Goal: Communication & Community: Participate in discussion

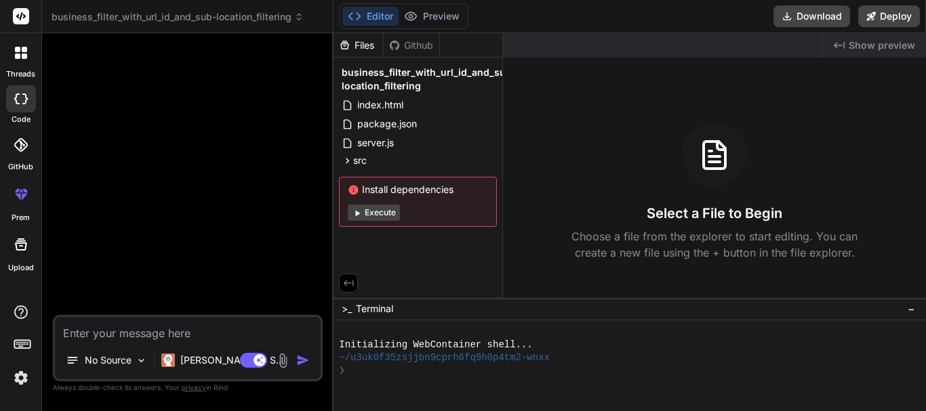
click at [18, 54] on icon at bounding box center [17, 56] width 5 height 5
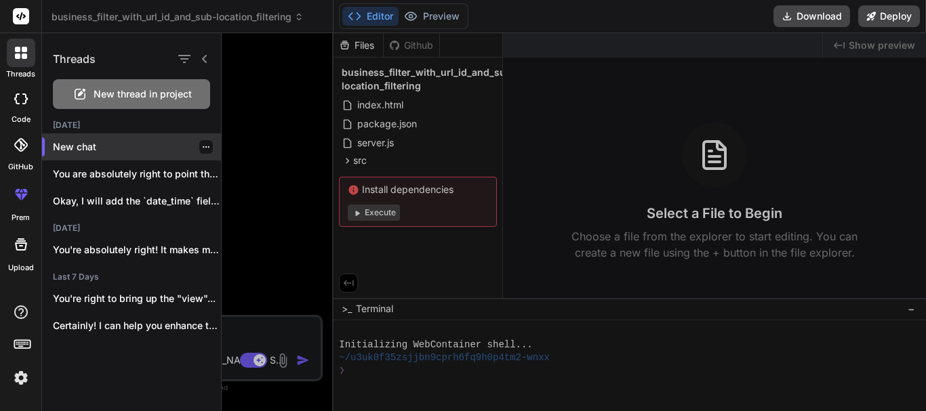
click at [121, 143] on p "New chat" at bounding box center [137, 147] width 168 height 14
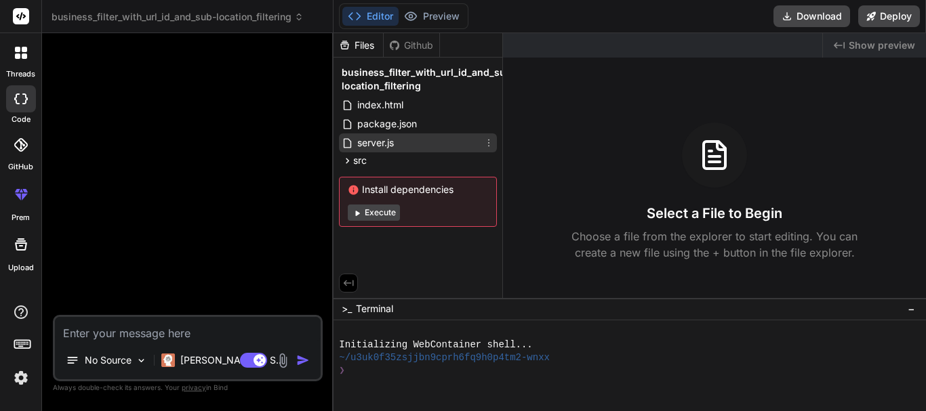
click at [383, 145] on span "server.js" at bounding box center [375, 143] width 39 height 16
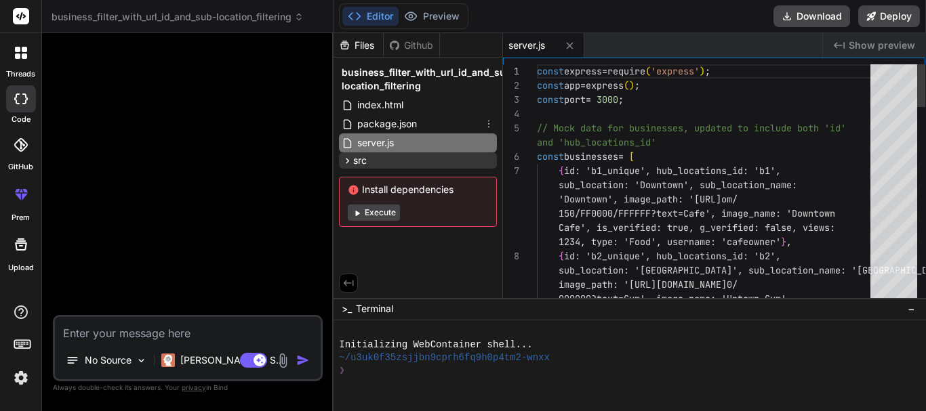
type textarea "x"
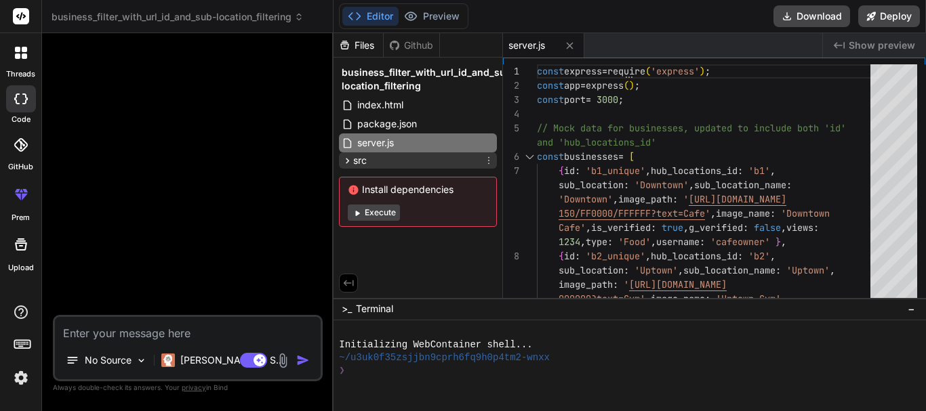
click at [390, 162] on div "src" at bounding box center [418, 160] width 158 height 16
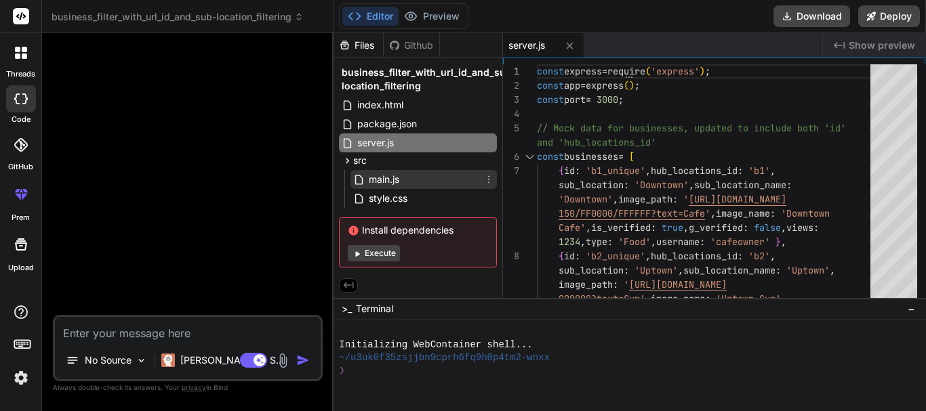
click at [392, 182] on span "main.js" at bounding box center [383, 179] width 33 height 16
type textarea "});"
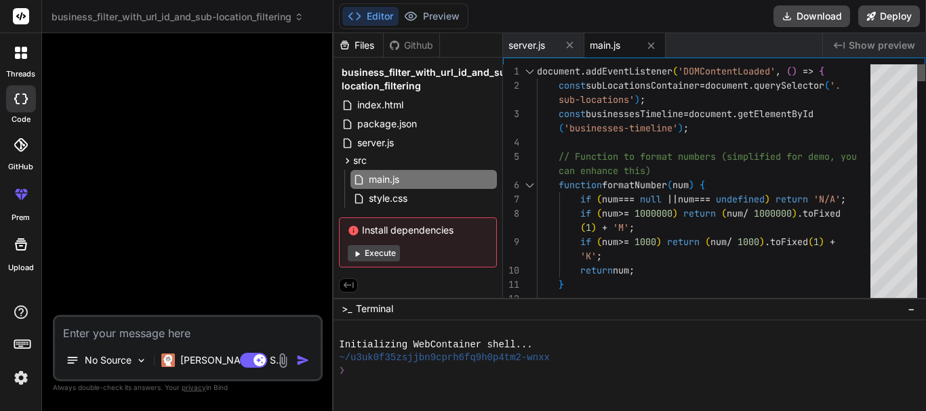
click at [919, 64] on div at bounding box center [921, 72] width 8 height 17
click at [18, 60] on div at bounding box center [21, 53] width 28 height 28
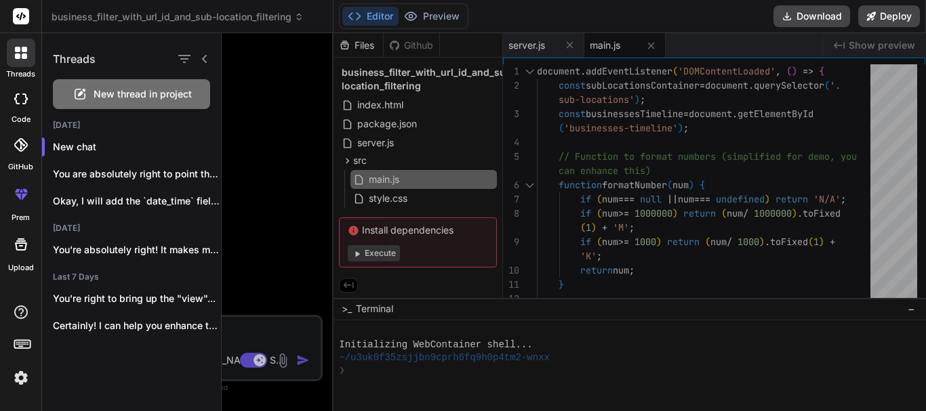
click at [124, 98] on span "New thread in project" at bounding box center [143, 94] width 98 height 14
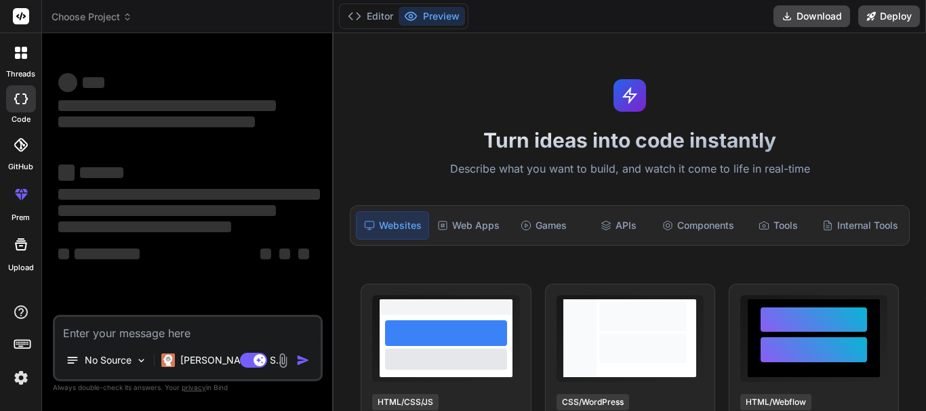
scroll to position [26, 0]
type textarea "x"
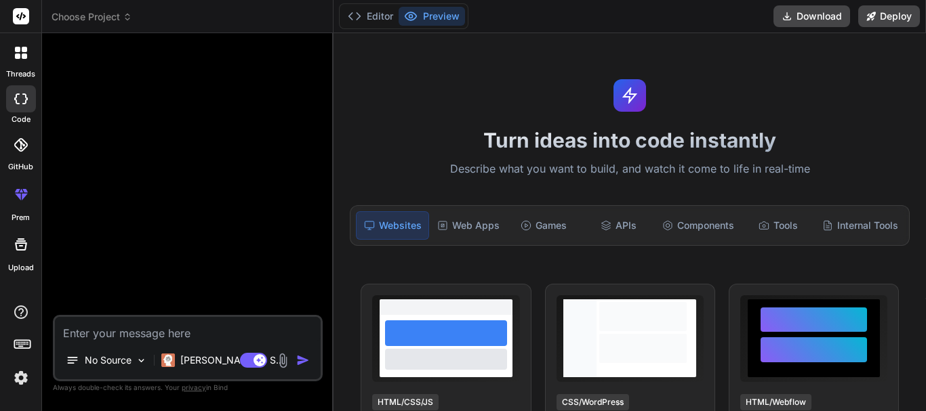
click at [85, 238] on div at bounding box center [189, 179] width 267 height 271
